Goal: Information Seeking & Learning: Learn about a topic

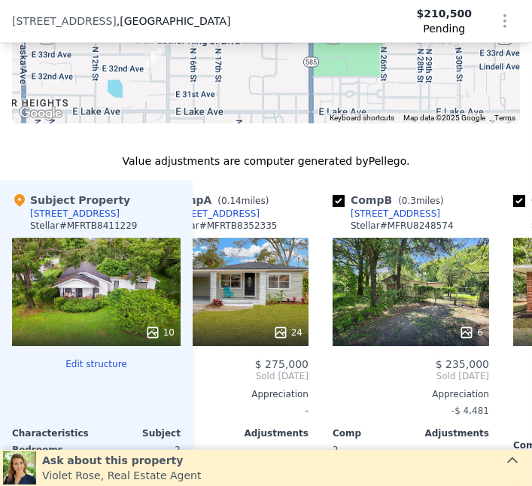
scroll to position [1700, 0]
click at [476, 325] on div "6" at bounding box center [471, 332] width 24 height 15
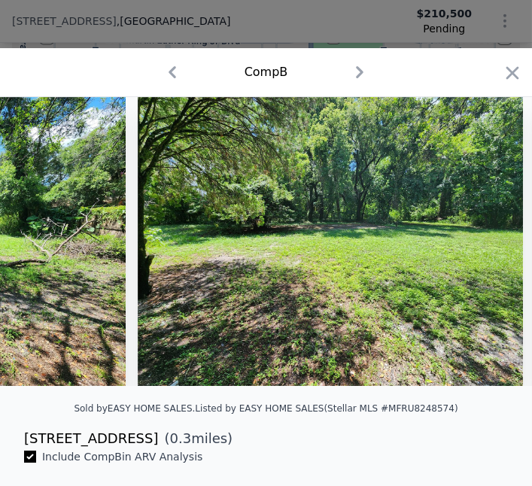
scroll to position [0, 1535]
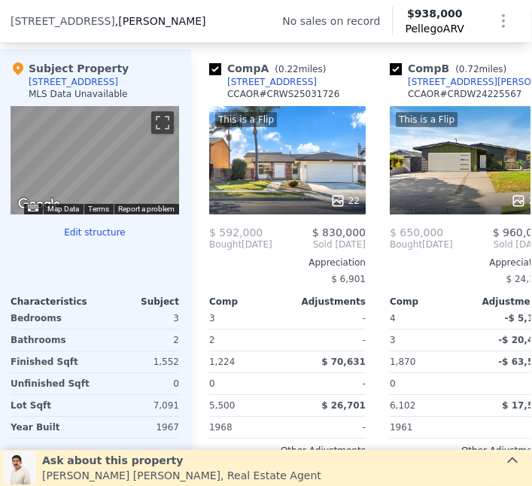
scroll to position [1577, 2]
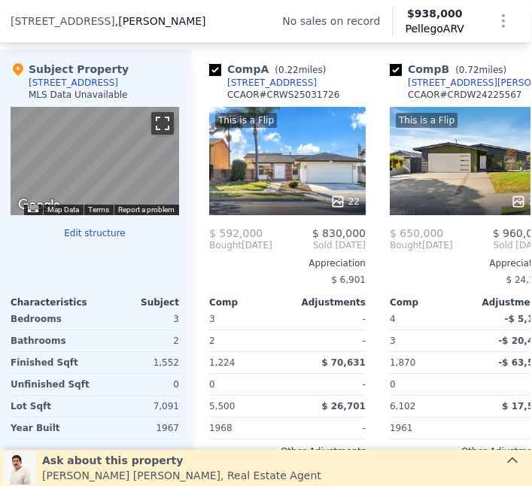
click at [153, 124] on button "Toggle fullscreen view" at bounding box center [162, 123] width 23 height 23
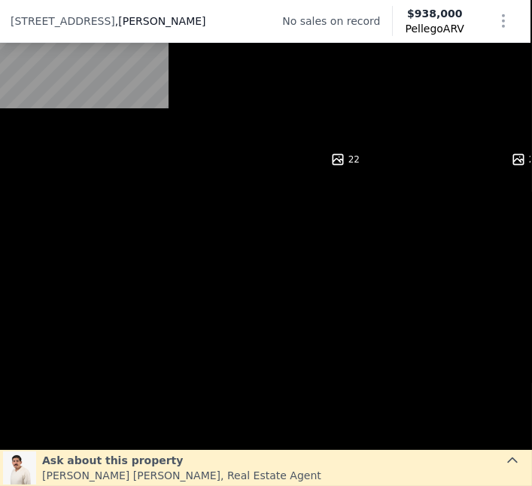
scroll to position [1625, 2]
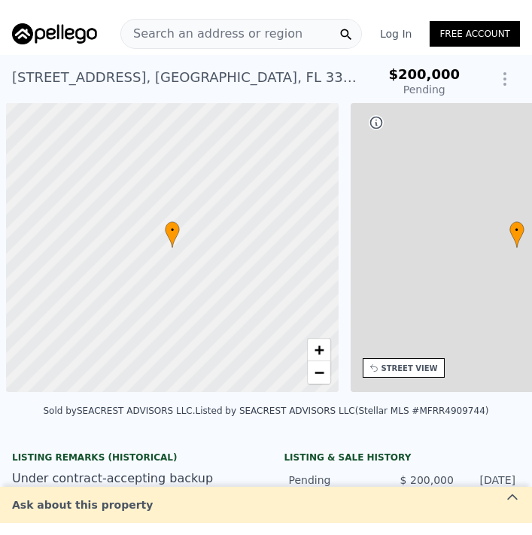
scroll to position [0, 6]
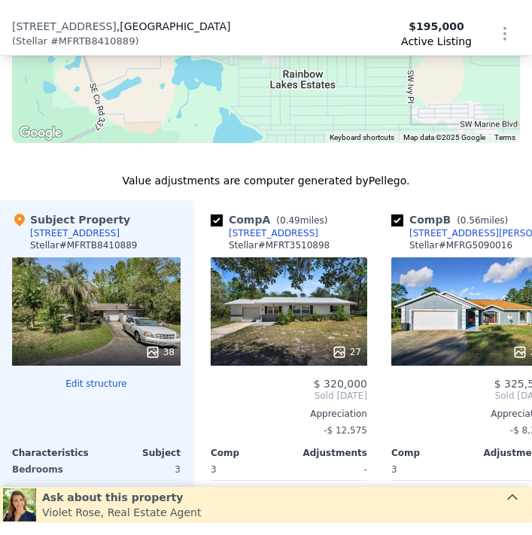
scroll to position [1477, 0]
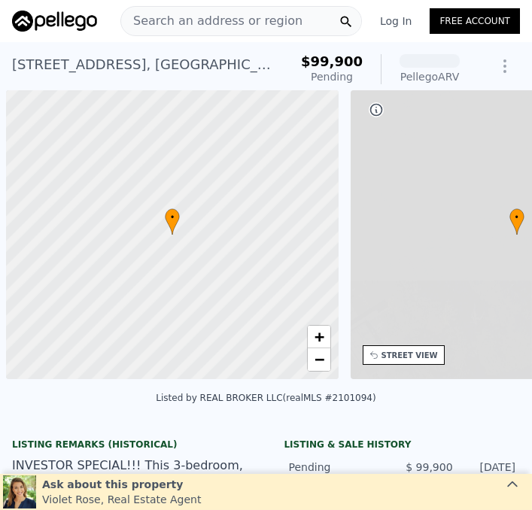
scroll to position [0, 6]
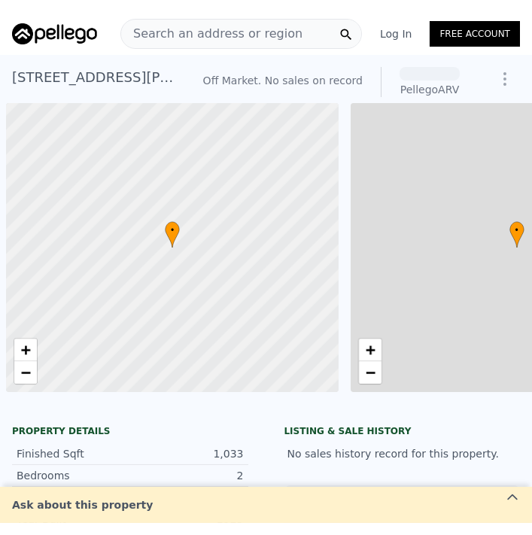
scroll to position [0, 6]
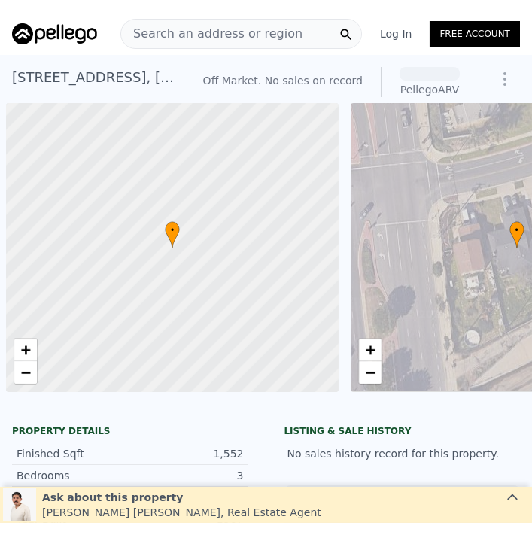
scroll to position [0, 6]
